Goal: Task Accomplishment & Management: Manage account settings

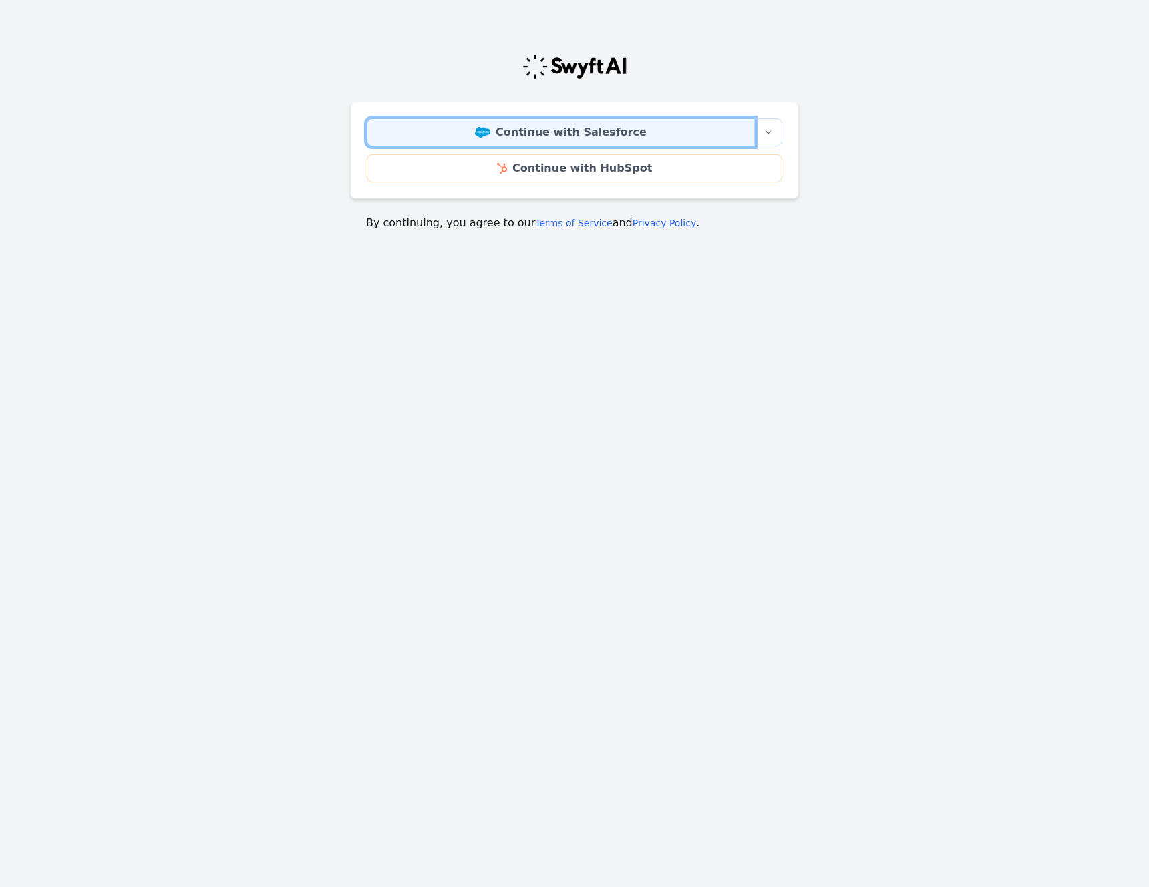
click at [566, 134] on link "Continue with Salesforce" at bounding box center [561, 132] width 388 height 28
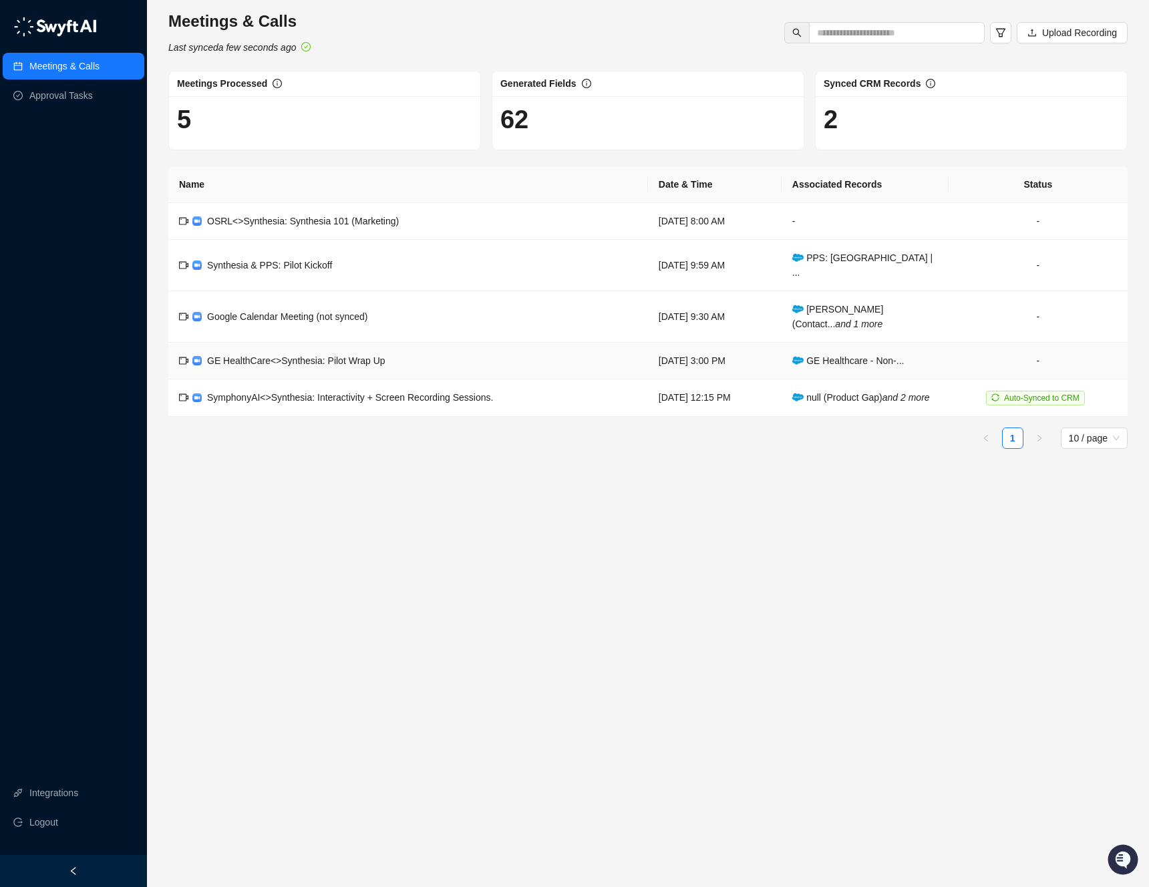
click at [374, 355] on span "GE HealthCare<>Synthesia: Pilot Wrap Up" at bounding box center [296, 360] width 178 height 11
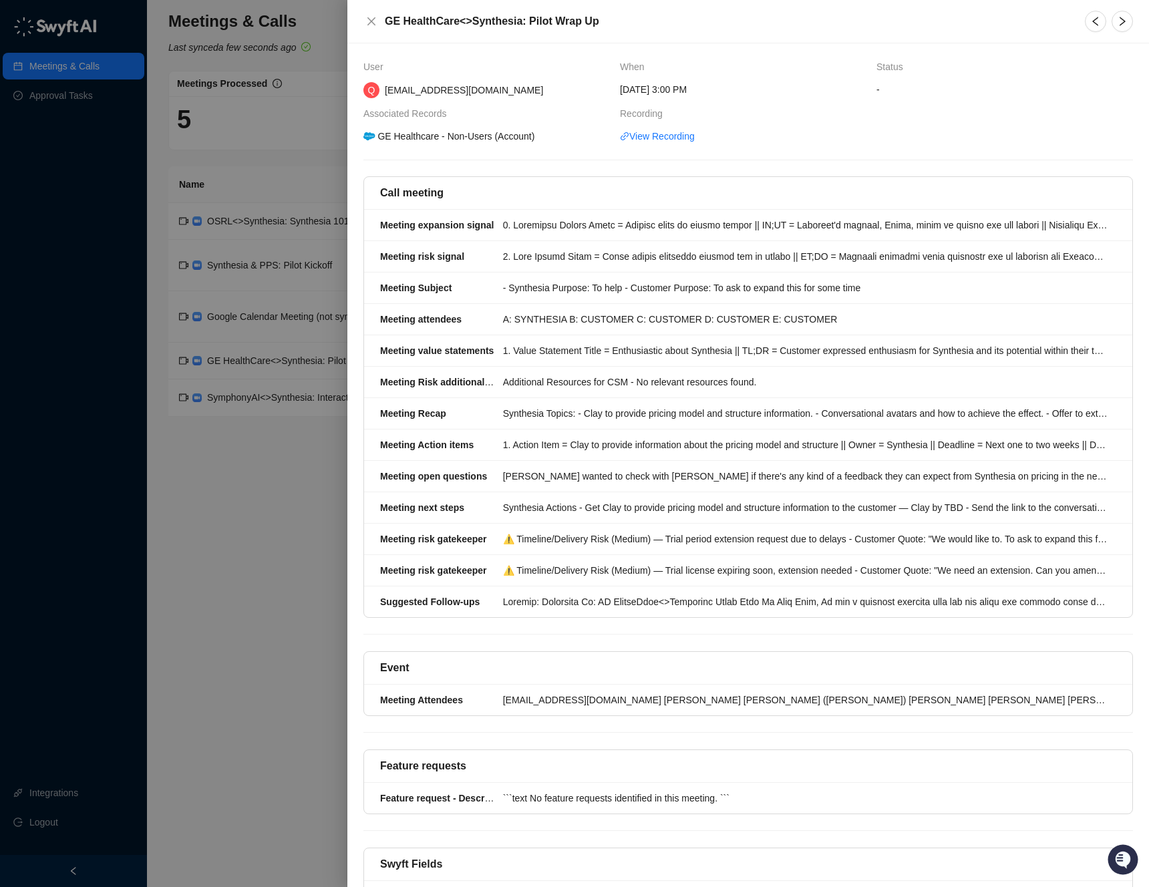
scroll to position [232, 0]
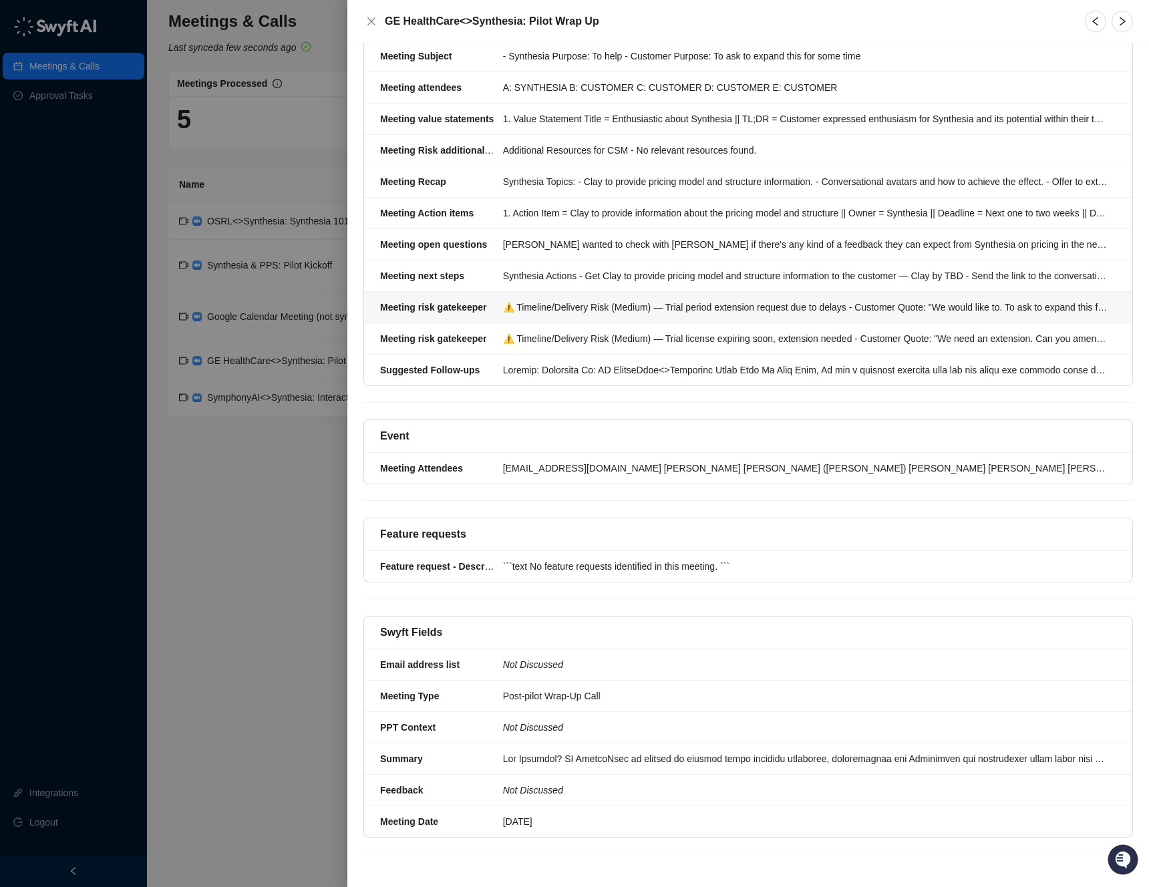
click at [512, 307] on div "⚠️ Timeline/Delivery Risk (Medium) — Trial period extension request due to dela…" at bounding box center [805, 307] width 605 height 15
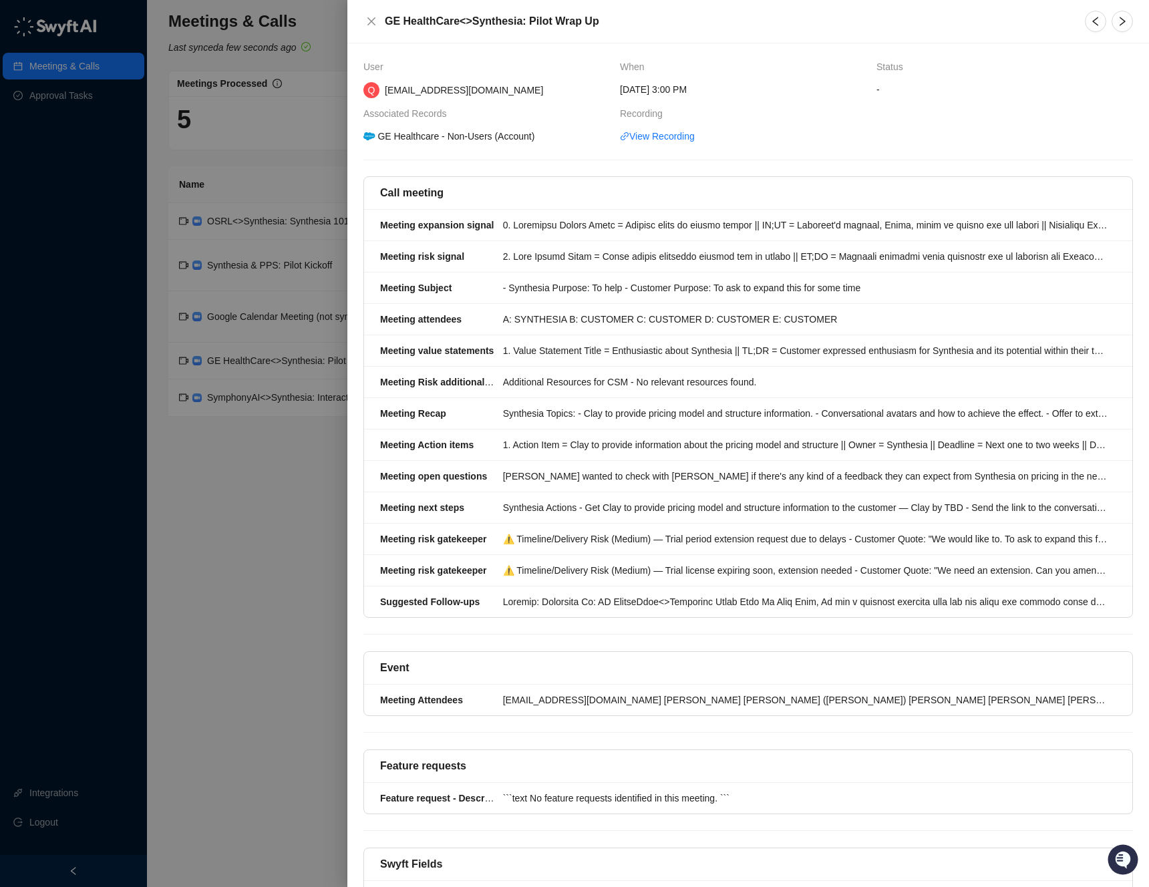
click at [1135, 19] on div at bounding box center [1109, 21] width 56 height 21
click at [1117, 21] on icon "right" at bounding box center [1122, 21] width 11 height 11
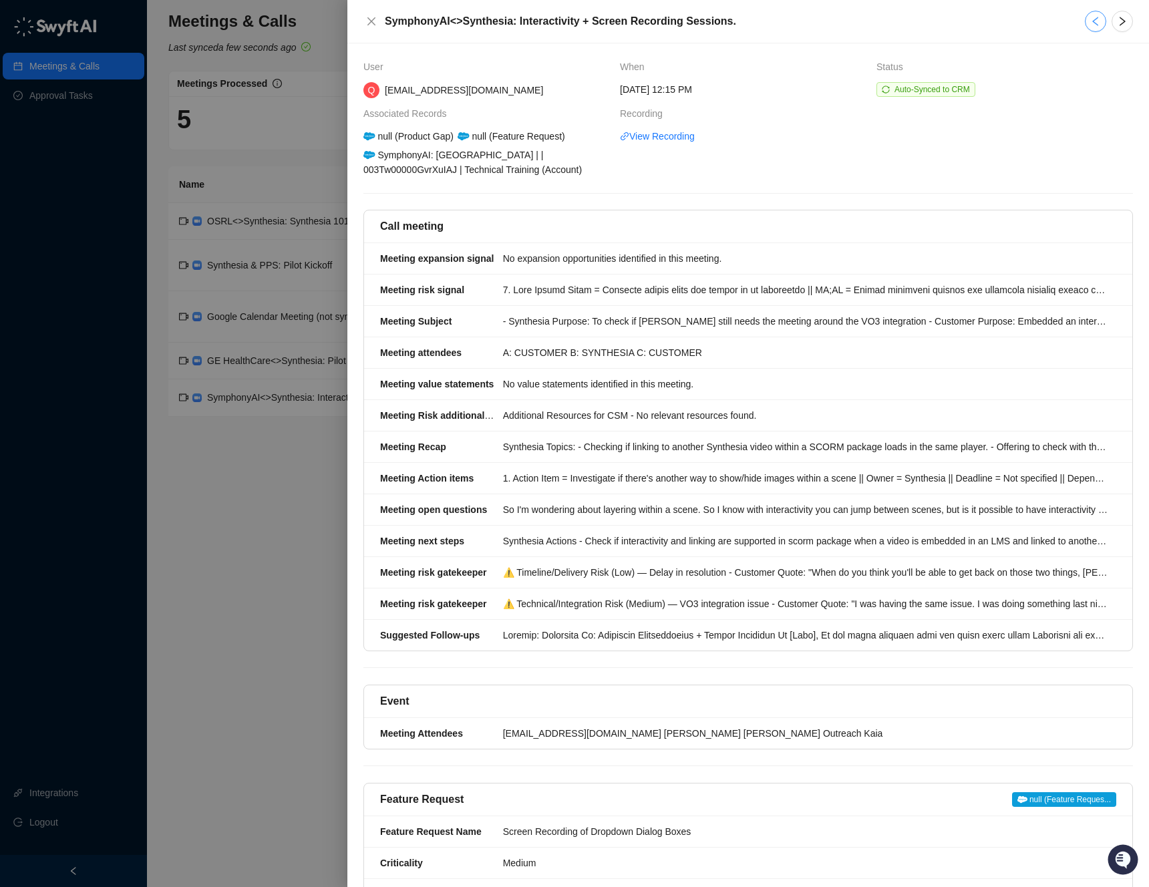
click at [1090, 25] on icon "left" at bounding box center [1095, 21] width 11 height 11
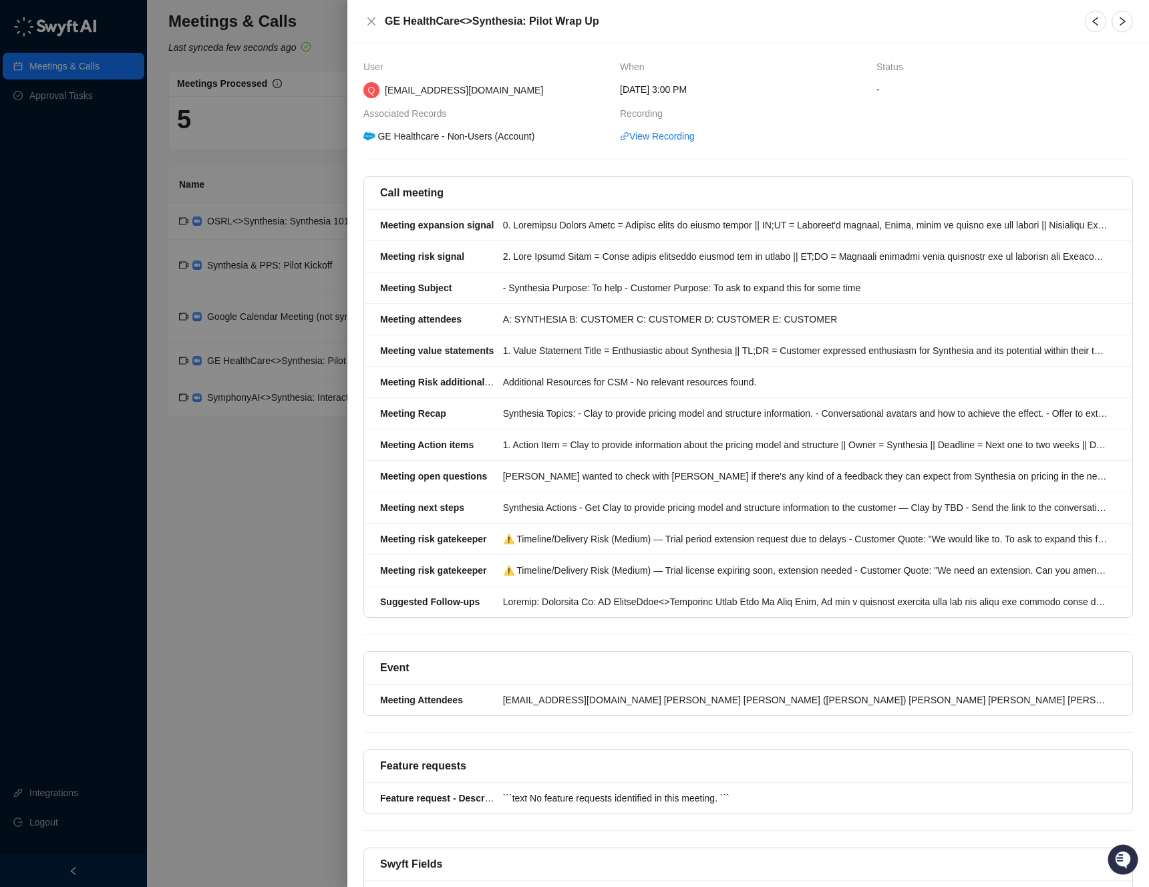
click at [329, 490] on div at bounding box center [574, 443] width 1149 height 887
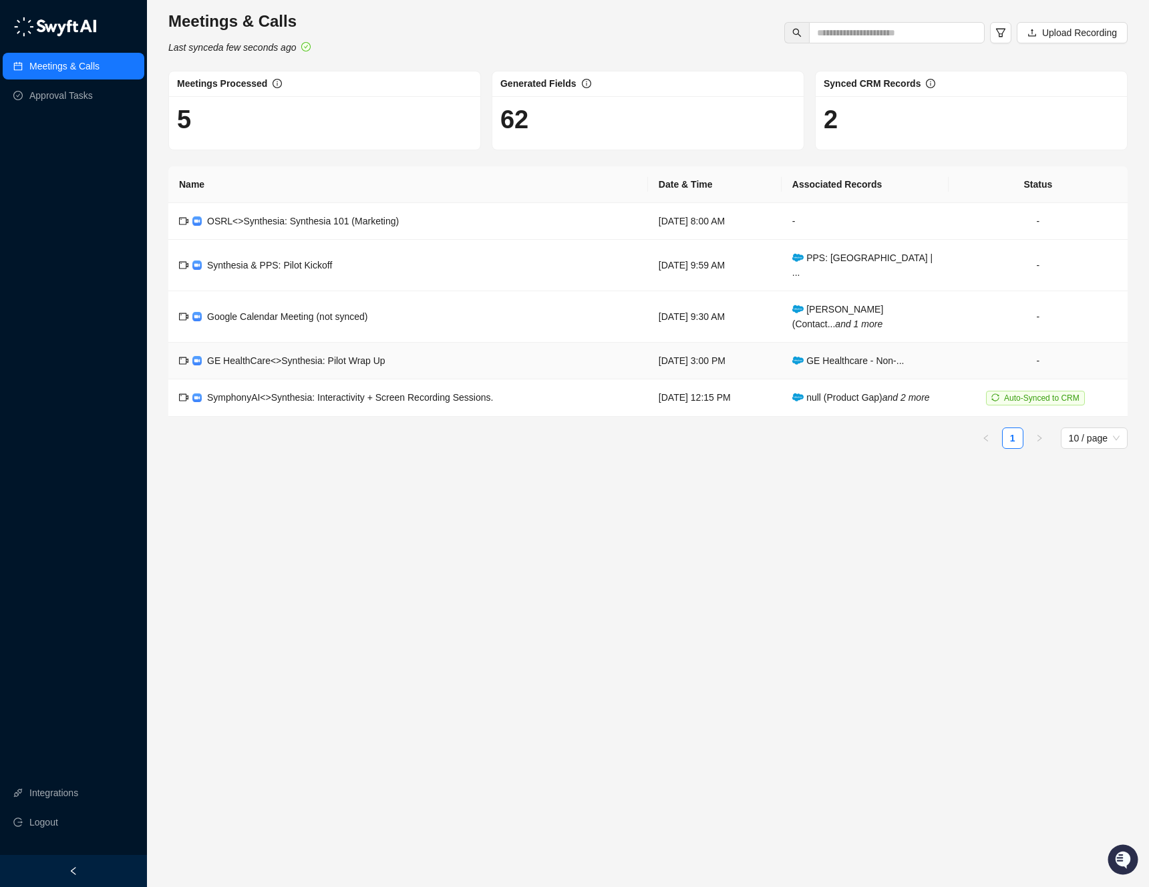
click at [1003, 357] on td "-" at bounding box center [1037, 361] width 179 height 37
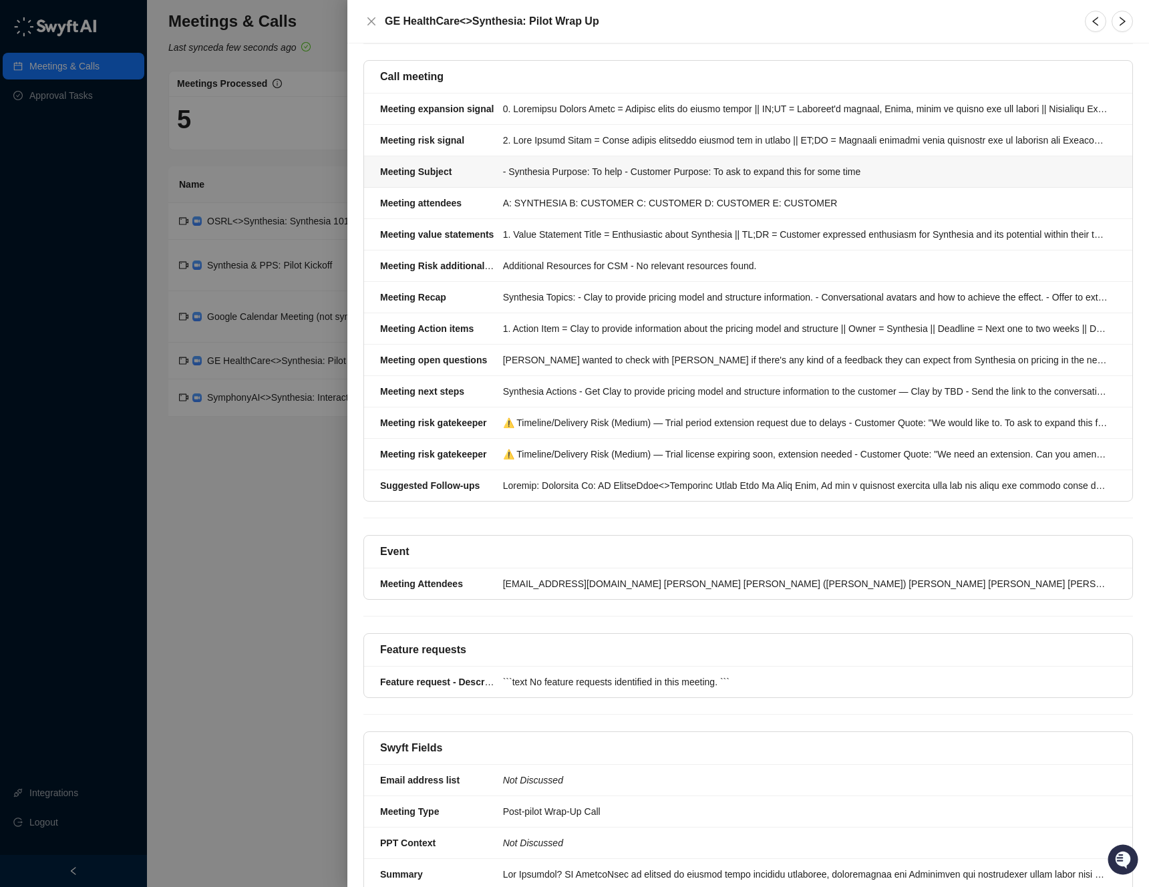
scroll to position [232, 0]
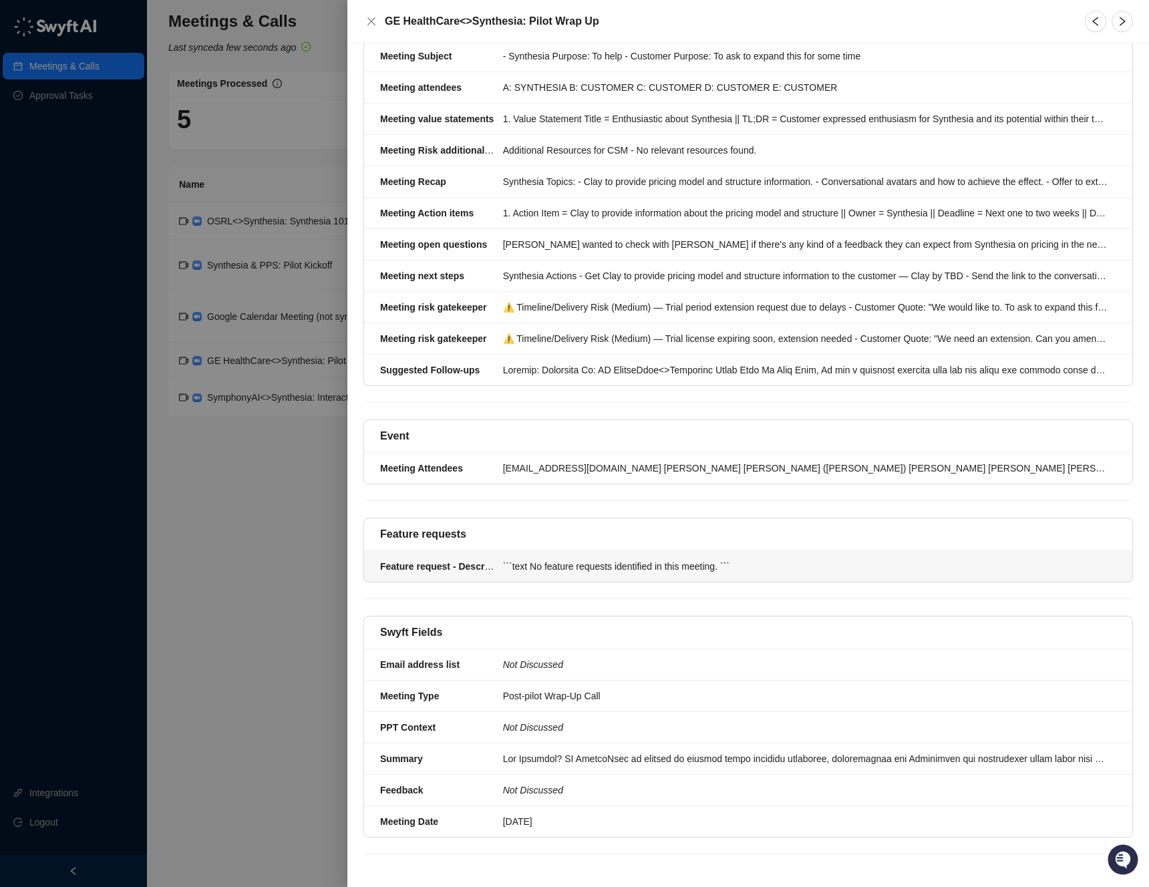
click at [657, 566] on div "```text No feature requests identified in this meeting. ```" at bounding box center [805, 566] width 605 height 15
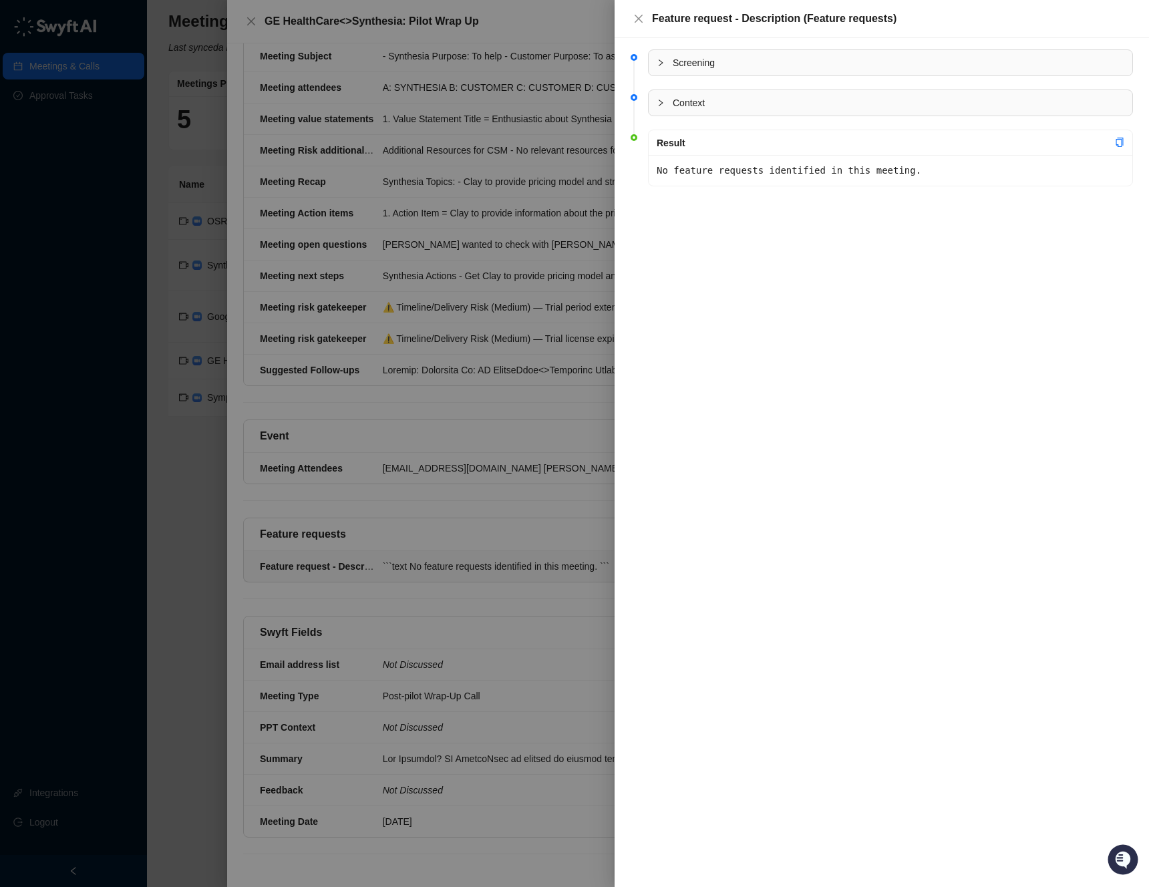
click at [771, 210] on div "Screening Context Result No feature requests identified in this meeting." at bounding box center [881, 462] width 534 height 849
click at [741, 110] on span "Context" at bounding box center [898, 103] width 451 height 15
click at [166, 423] on div at bounding box center [574, 443] width 1149 height 887
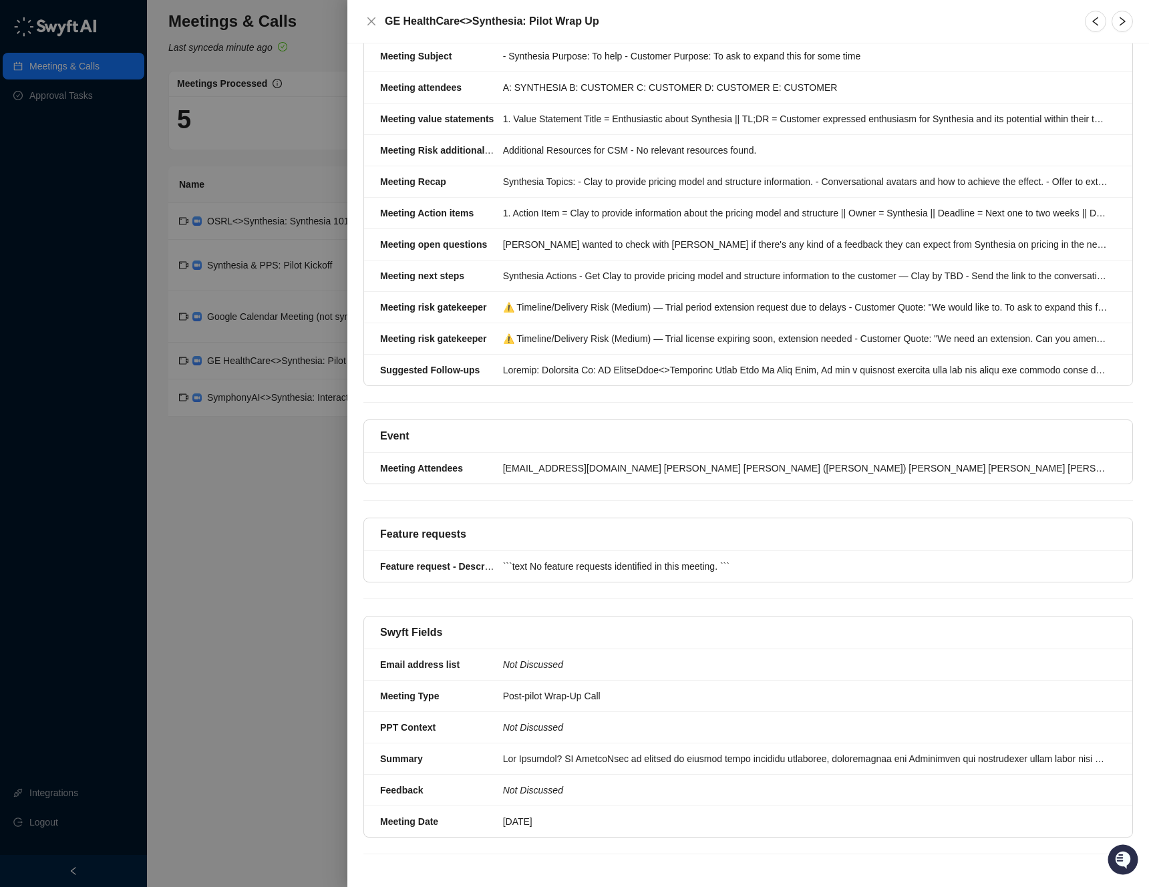
click at [193, 578] on div at bounding box center [574, 443] width 1149 height 887
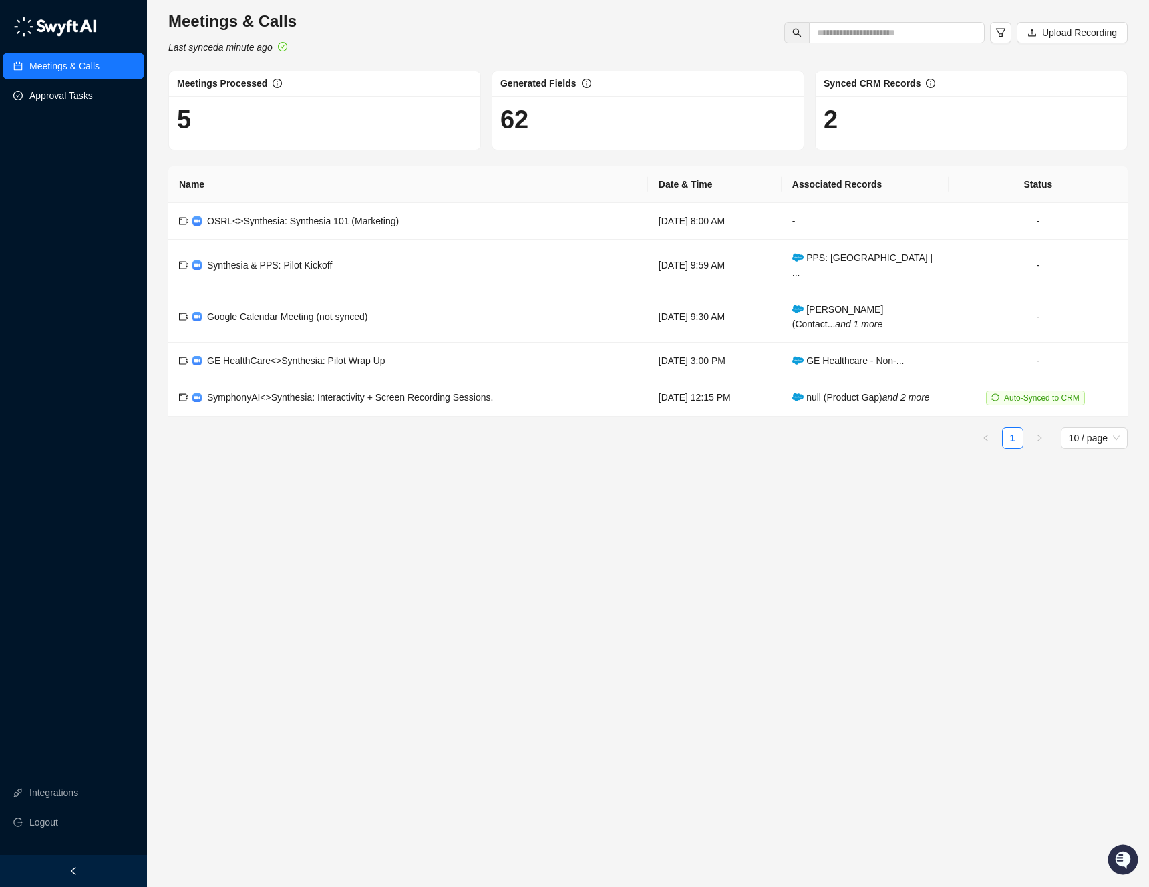
click at [61, 108] on link "Approval Tasks" at bounding box center [60, 95] width 63 height 27
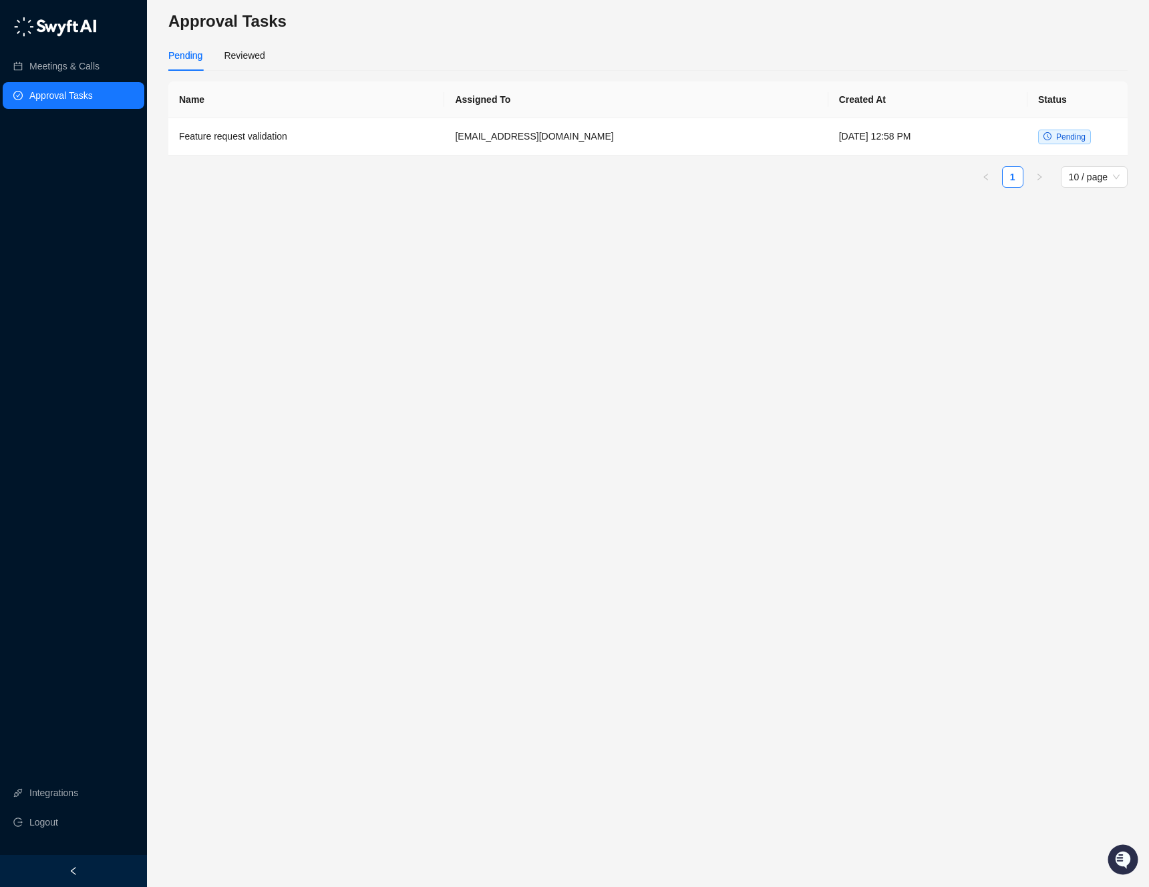
click at [367, 135] on td "Feature request validation" at bounding box center [306, 136] width 276 height 37
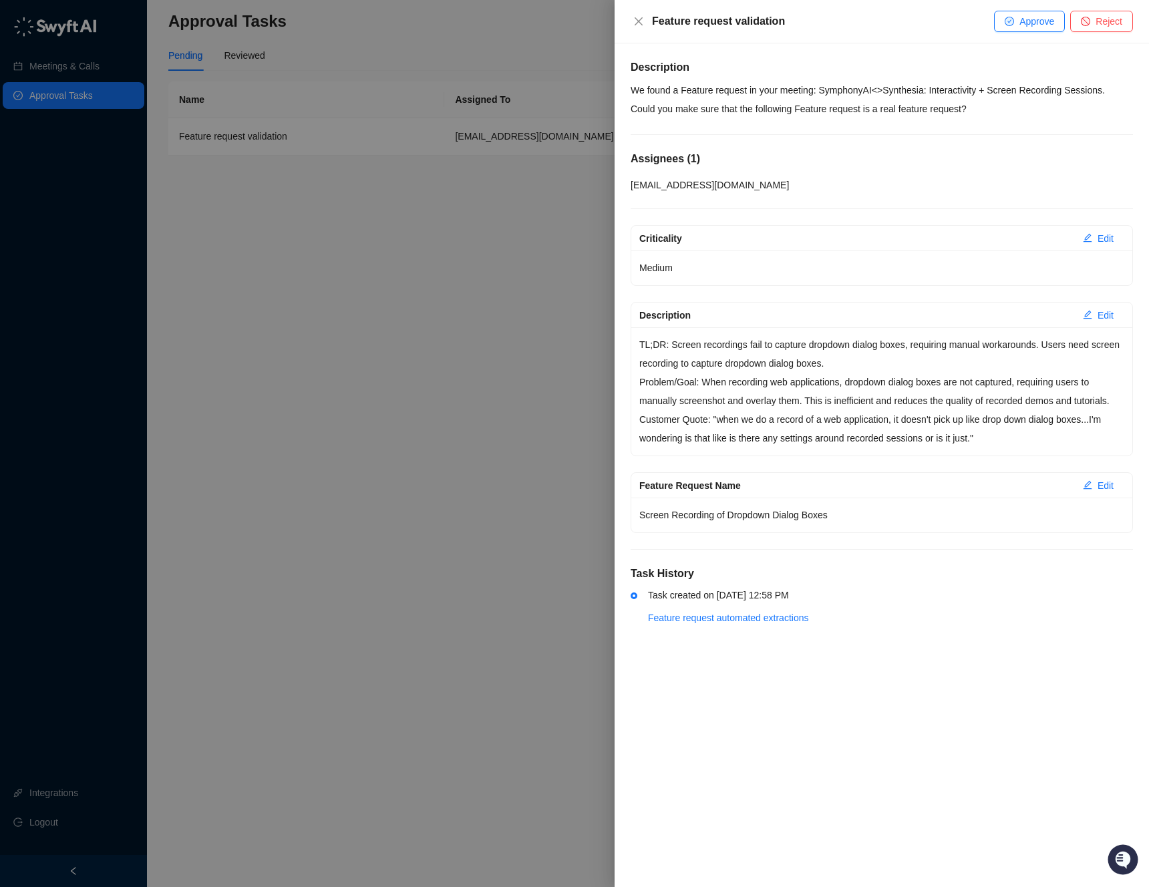
click at [821, 340] on p "TL;DR: Screen recordings fail to capture dropdown dialog boxes, requiring manua…" at bounding box center [881, 353] width 485 height 37
drag, startPoint x: 635, startPoint y: 23, endPoint x: 945, endPoint y: 152, distance: 335.9
click at [944, 152] on div "Feature request validation Approve Reject Description We found a Feature reques…" at bounding box center [881, 443] width 534 height 887
click at [890, 188] on div "[EMAIL_ADDRESS][DOMAIN_NAME]" at bounding box center [881, 185] width 502 height 15
click at [1115, 26] on span "Reject" at bounding box center [1108, 21] width 27 height 15
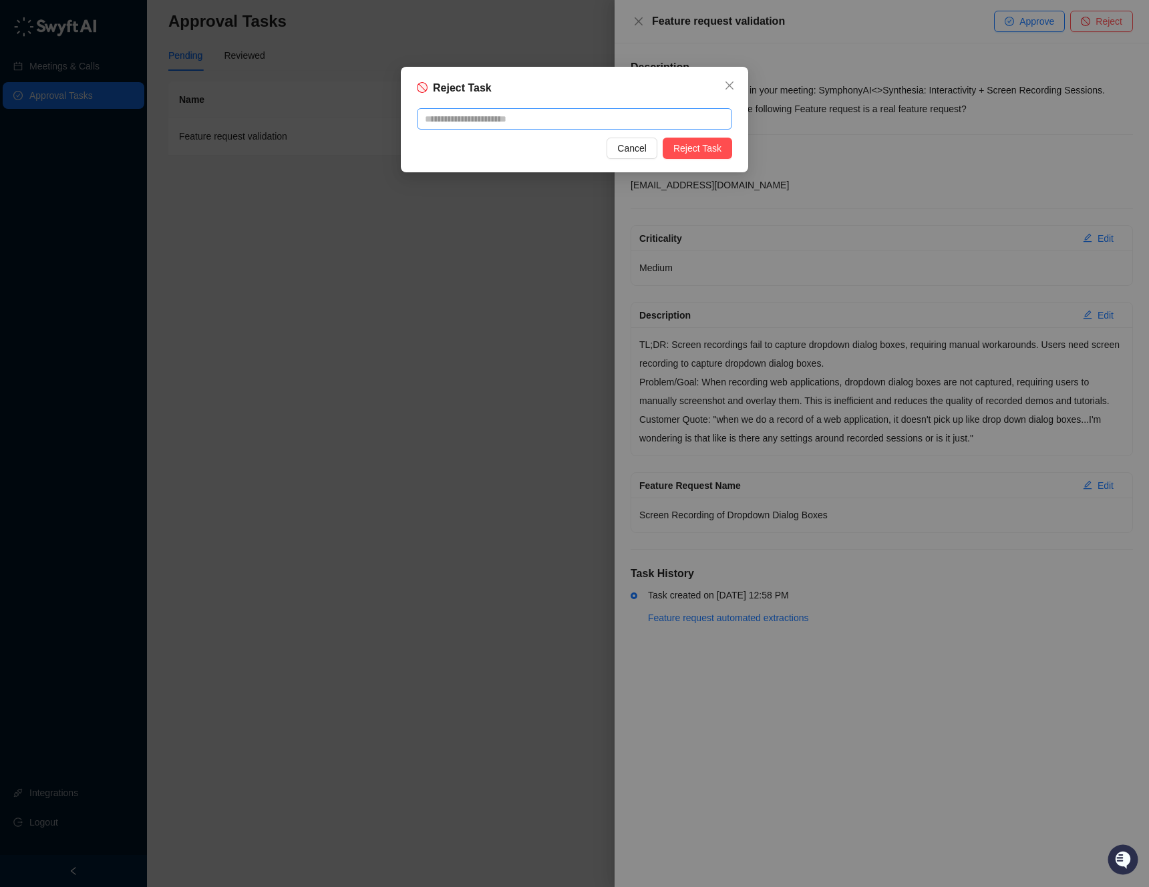
drag, startPoint x: 645, startPoint y: 147, endPoint x: 578, endPoint y: 116, distance: 73.8
click at [576, 109] on div "Reject Task Cancel Reject Task" at bounding box center [574, 120] width 347 height 106
click at [632, 152] on span "Cancel" at bounding box center [631, 148] width 29 height 15
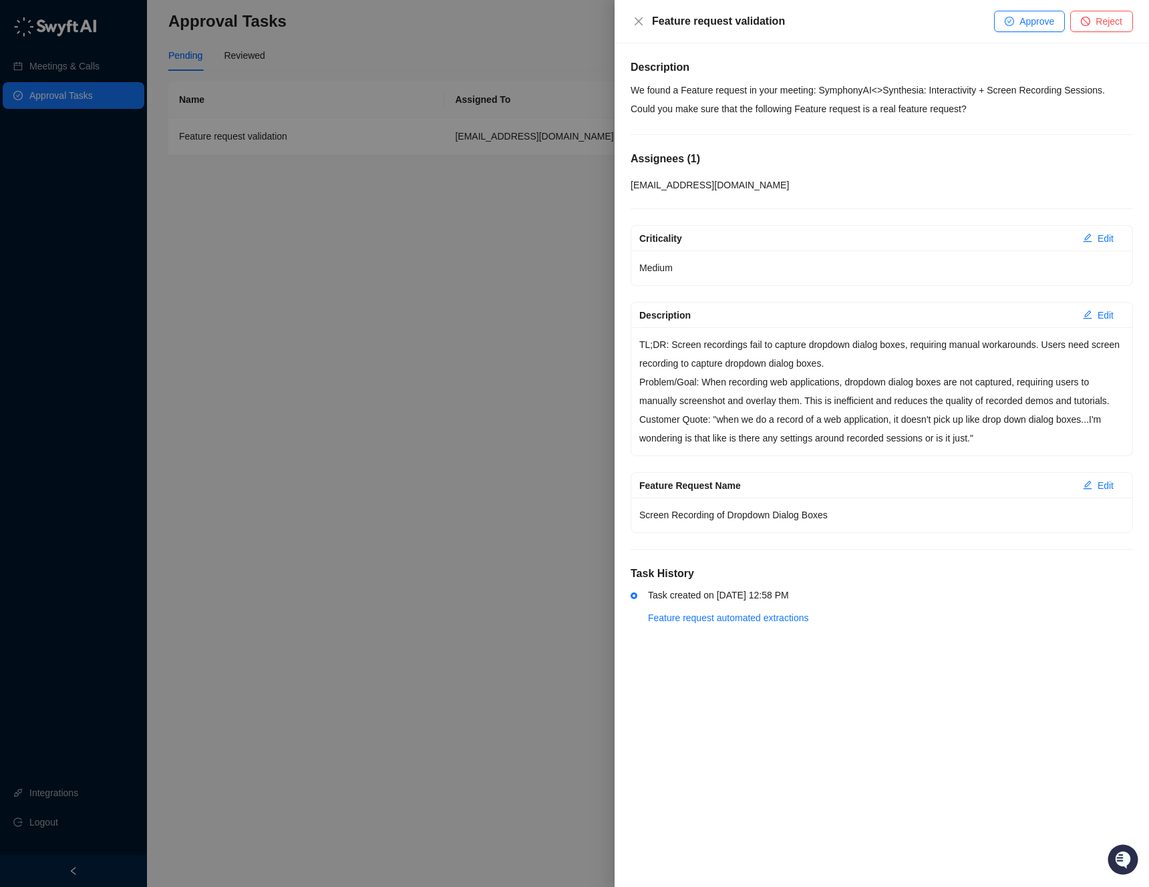
click at [743, 532] on div "Screen Recording of Dropdown Dialog Boxes" at bounding box center [881, 515] width 501 height 35
click at [740, 524] on p "Screen Recording of Dropdown Dialog Boxes" at bounding box center [881, 515] width 485 height 19
drag, startPoint x: 693, startPoint y: 535, endPoint x: 897, endPoint y: 553, distance: 204.5
click at [900, 554] on div "Description We found a Feature request in your meeting: SymphonyAI<>Synthesia: …" at bounding box center [881, 351] width 502 height 584
click at [897, 553] on div "Description We found a Feature request in your meeting: SymphonyAI<>Synthesia: …" at bounding box center [881, 351] width 502 height 584
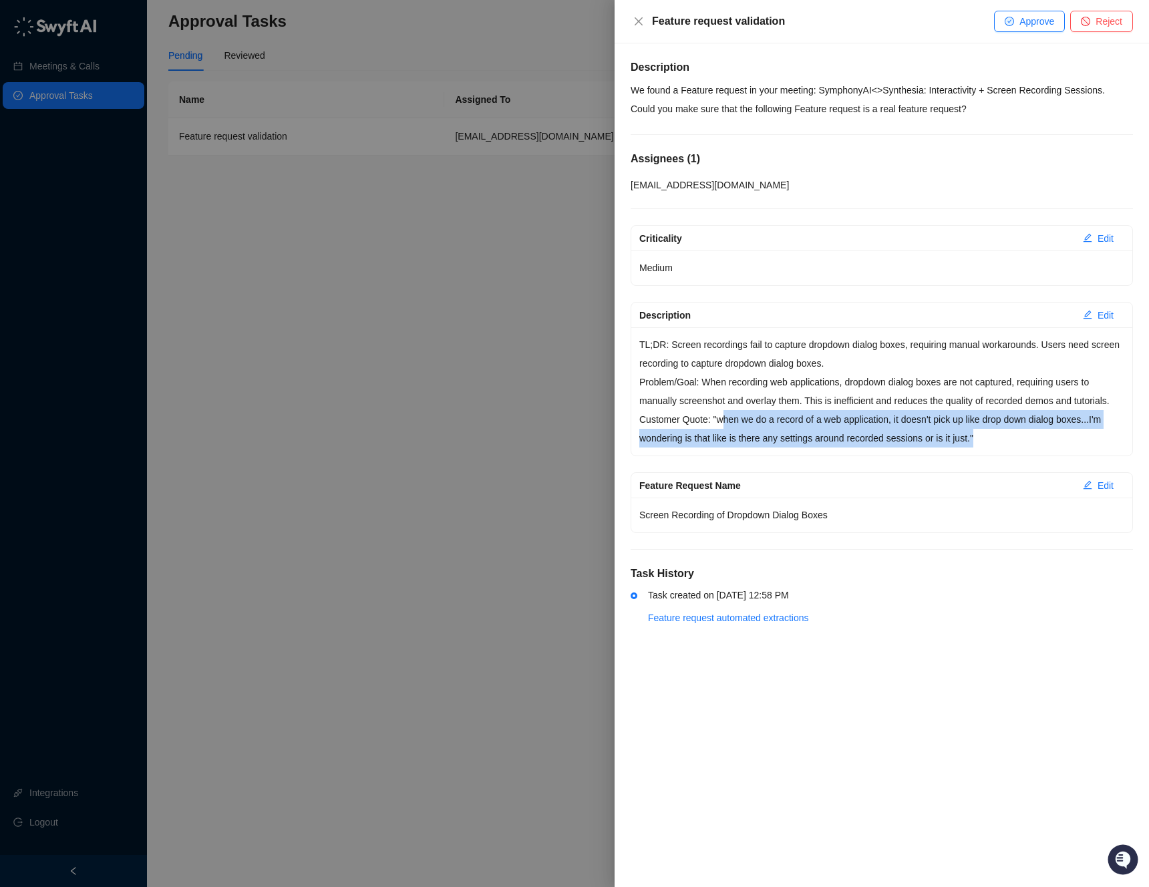
drag, startPoint x: 723, startPoint y: 437, endPoint x: 1081, endPoint y: 453, distance: 358.3
click at [1091, 447] on p "Customer Quote: "when we do a record of a web application, it doesn't pick up l…" at bounding box center [881, 428] width 485 height 37
click at [862, 447] on p "Customer Quote: "when we do a record of a web application, it doesn't pick up l…" at bounding box center [881, 428] width 485 height 37
drag, startPoint x: 721, startPoint y: 441, endPoint x: 984, endPoint y: 459, distance: 263.7
click at [984, 447] on p "Customer Quote: "when we do a record of a web application, it doesn't pick up l…" at bounding box center [881, 428] width 485 height 37
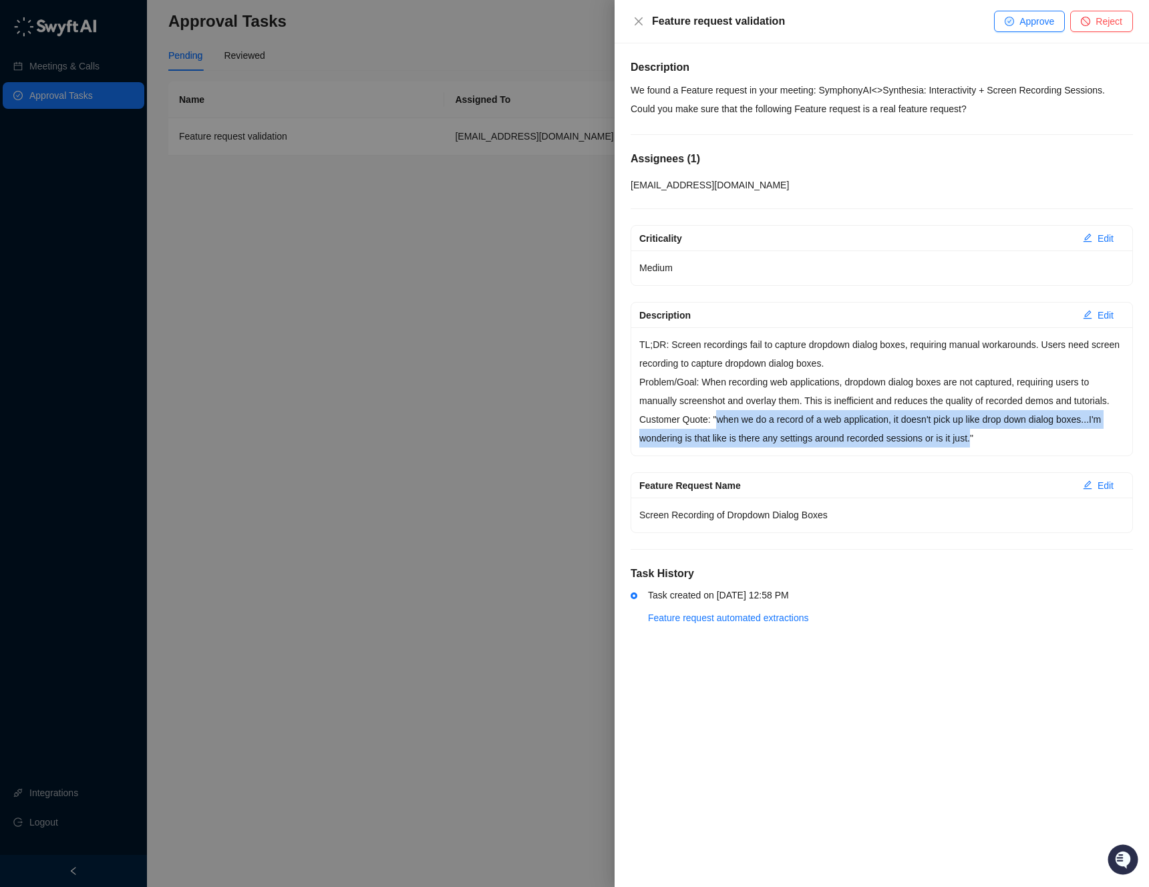
copy p "when we do a record of a web application, it doesn't pick up like drop down dia…"
click at [966, 435] on p "Customer Quote: "when we do a record of a web application, it doesn't pick up l…" at bounding box center [881, 428] width 485 height 37
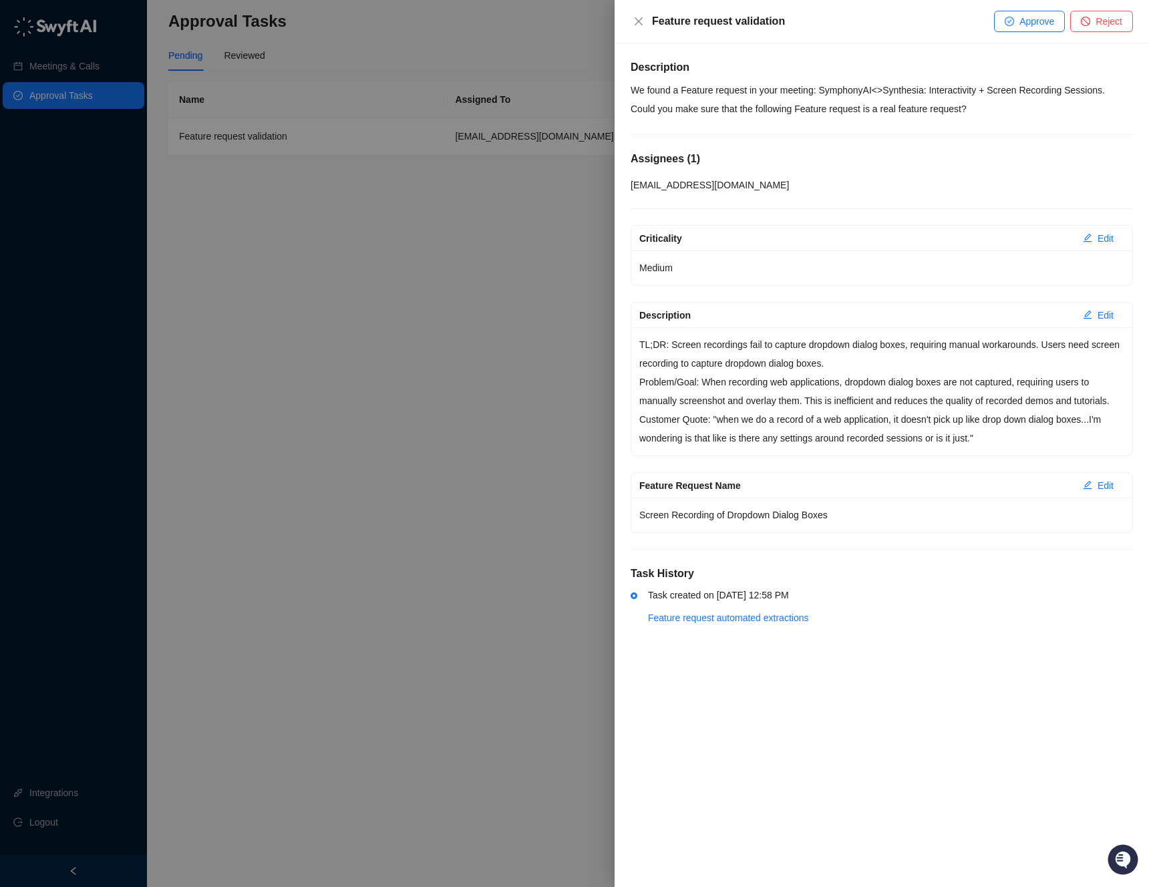
click at [474, 401] on div at bounding box center [574, 443] width 1149 height 887
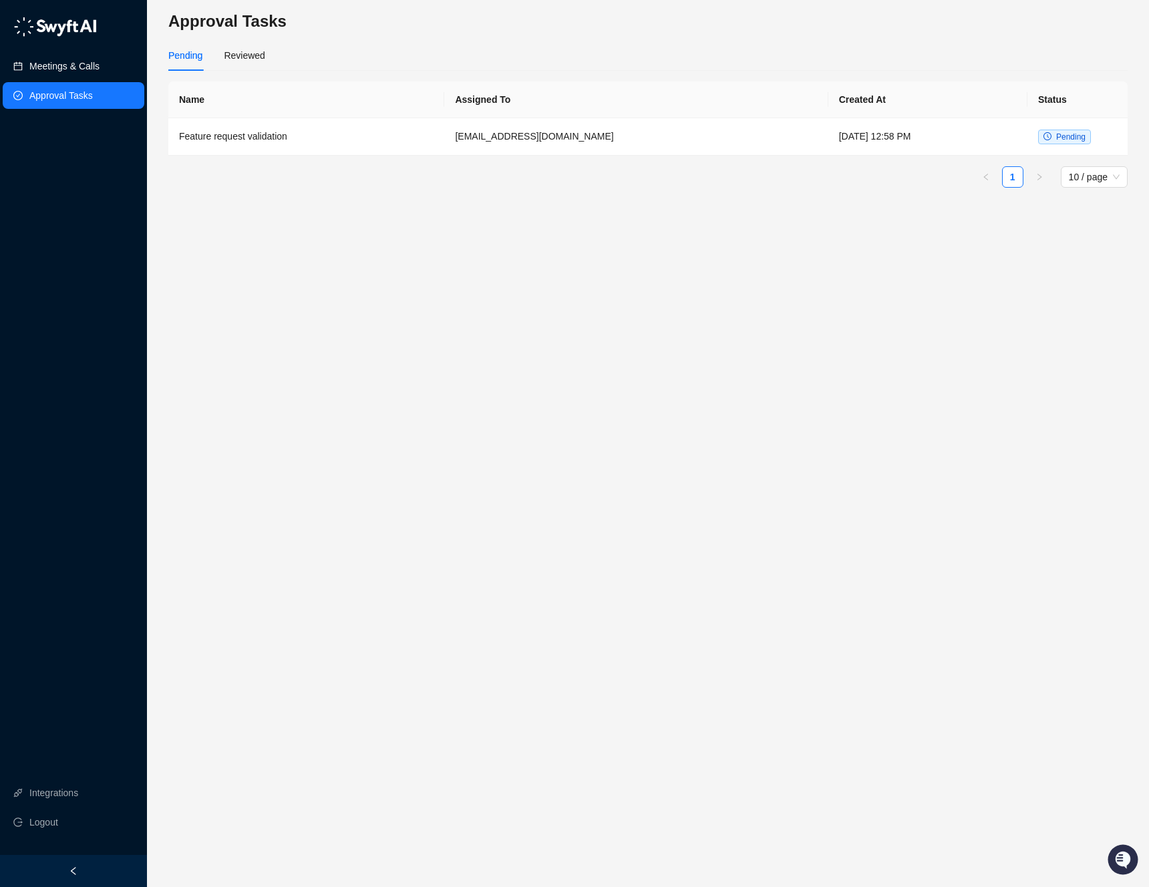
click at [66, 67] on link "Meetings & Calls" at bounding box center [64, 66] width 70 height 27
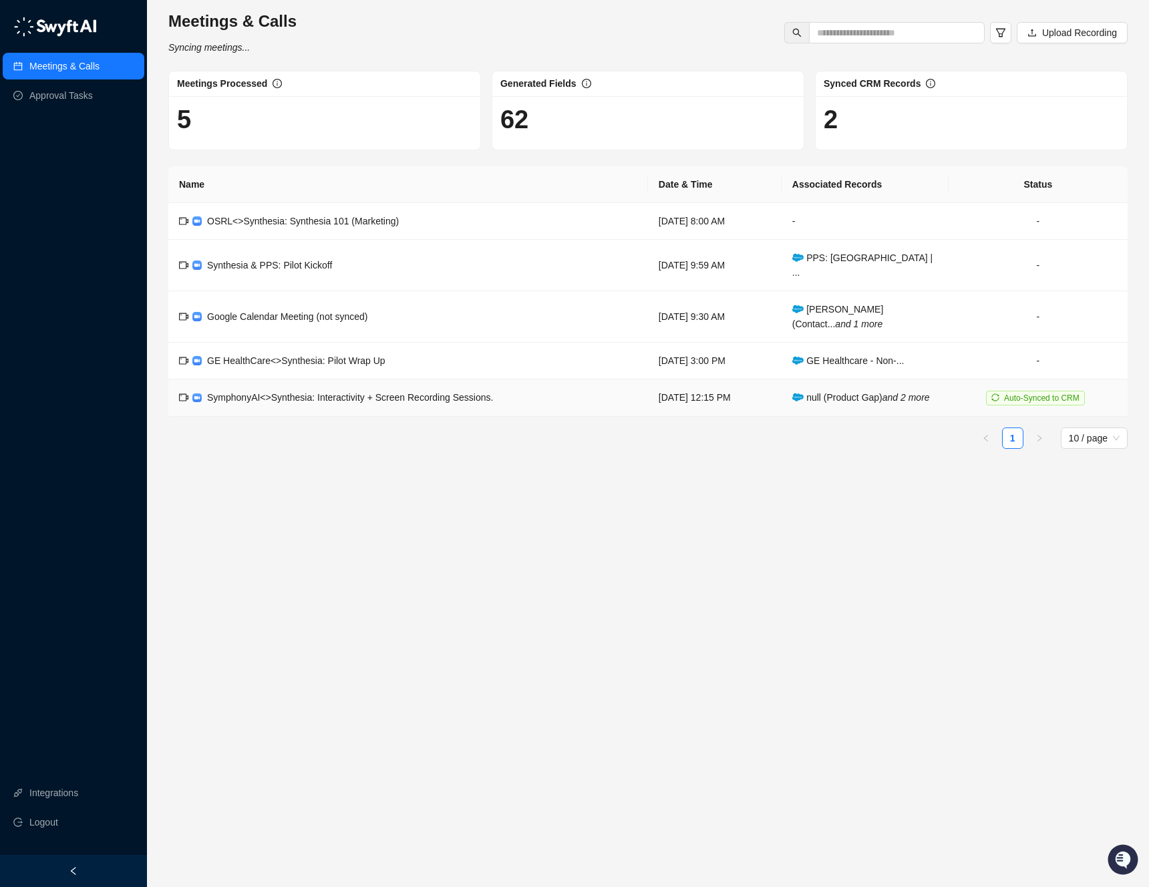
click at [342, 392] on span "SymphonyAI<>Synthesia: Interactivity + Screen Recording Sessions." at bounding box center [350, 397] width 286 height 11
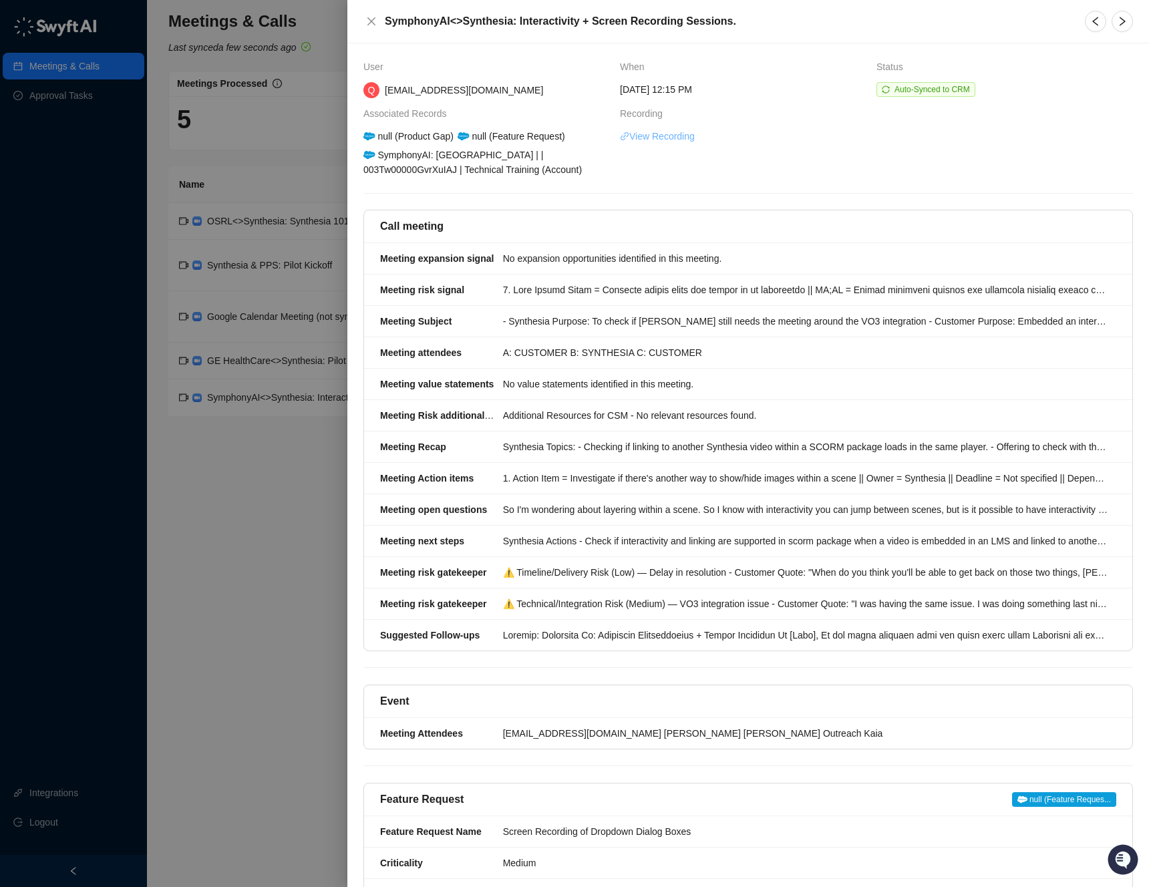
click at [647, 137] on link "View Recording" at bounding box center [657, 136] width 75 height 15
click at [762, 138] on span "View Recording" at bounding box center [876, 136] width 513 height 15
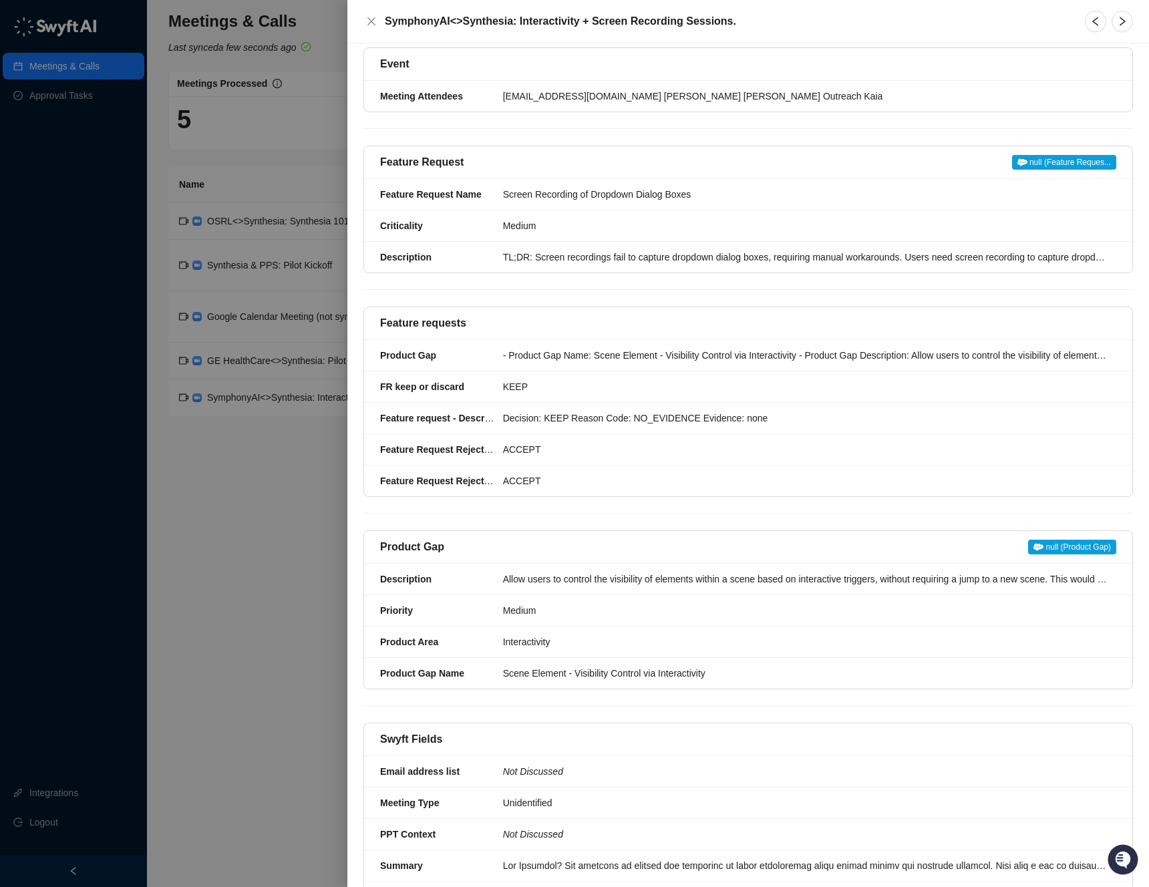
scroll to position [744, 0]
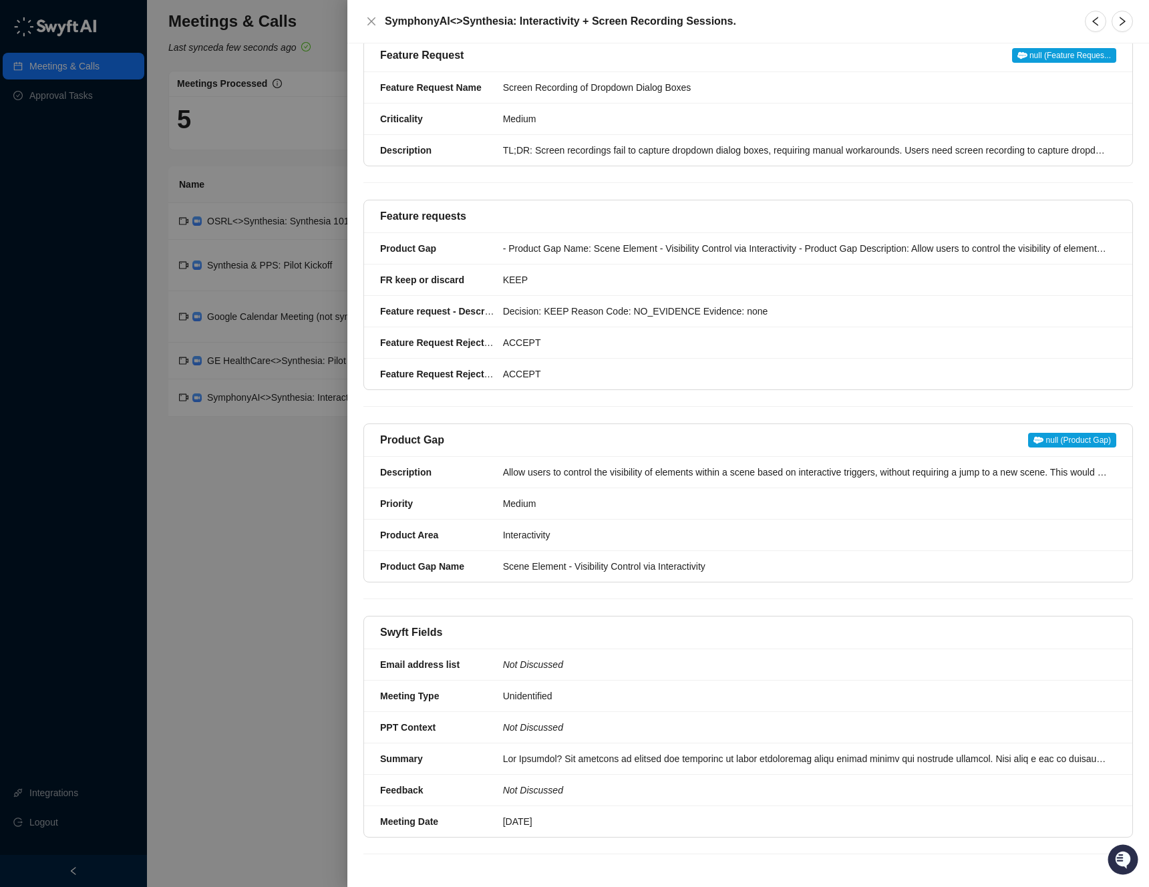
drag, startPoint x: 332, startPoint y: 504, endPoint x: 344, endPoint y: 496, distance: 14.1
click at [332, 505] on div at bounding box center [574, 443] width 1149 height 887
